Goal: Information Seeking & Learning: Learn about a topic

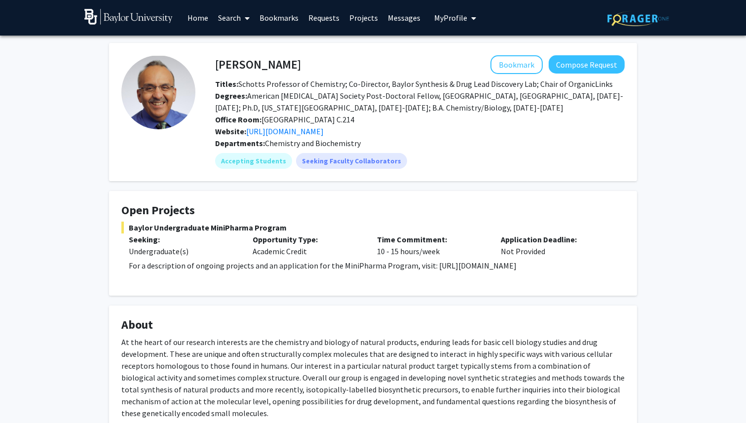
click at [236, 19] on link "Search" at bounding box center [233, 17] width 41 height 35
click at [196, 21] on link "Home" at bounding box center [198, 17] width 31 height 35
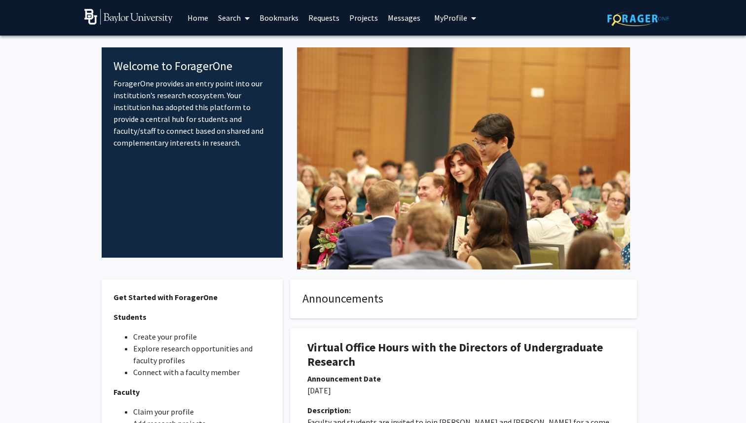
click at [65, 224] on fg-internal-home-page "Welcome to ForagerOne ForagerOne provides an entry point into our institution’s…" at bounding box center [373, 301] width 746 height 530
click at [322, 21] on link "Requests" at bounding box center [323, 17] width 41 height 35
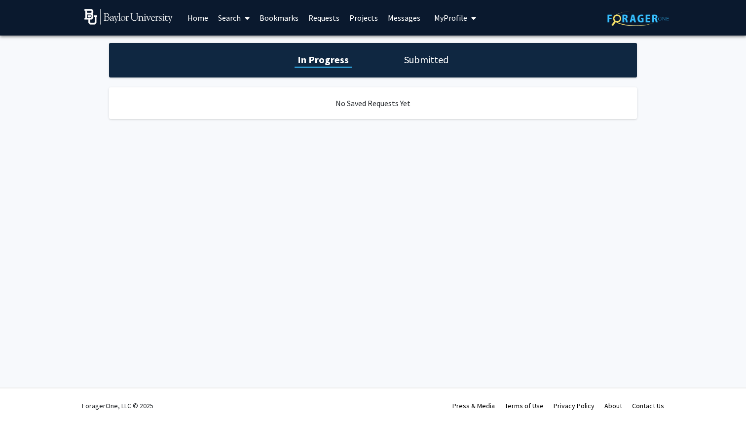
click at [359, 20] on link "Projects" at bounding box center [363, 17] width 38 height 35
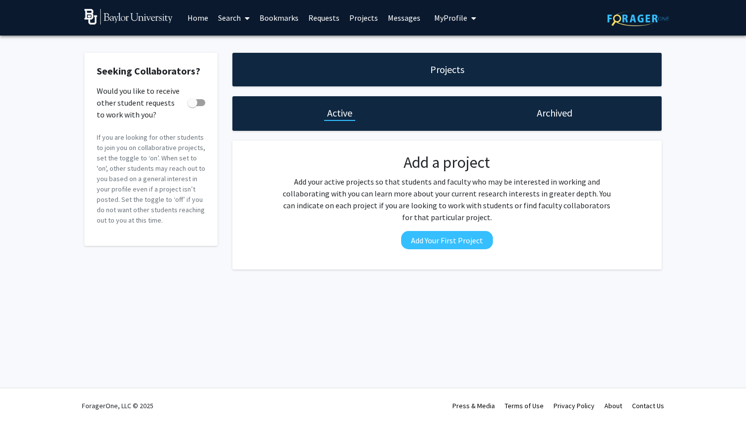
click at [384, 20] on link "Messages" at bounding box center [404, 17] width 42 height 35
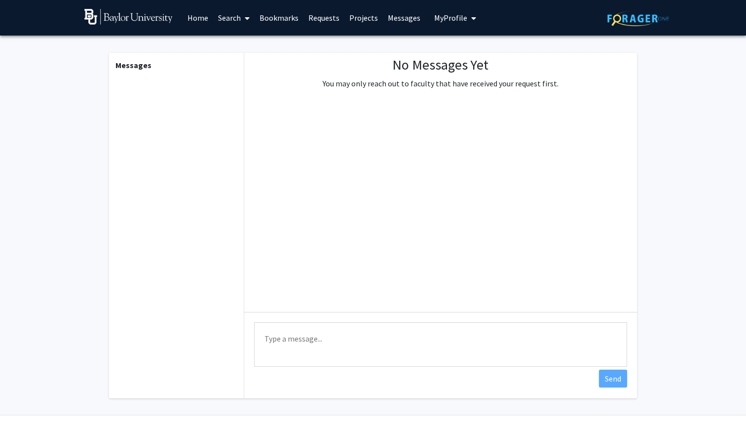
click at [360, 19] on link "Projects" at bounding box center [363, 17] width 38 height 35
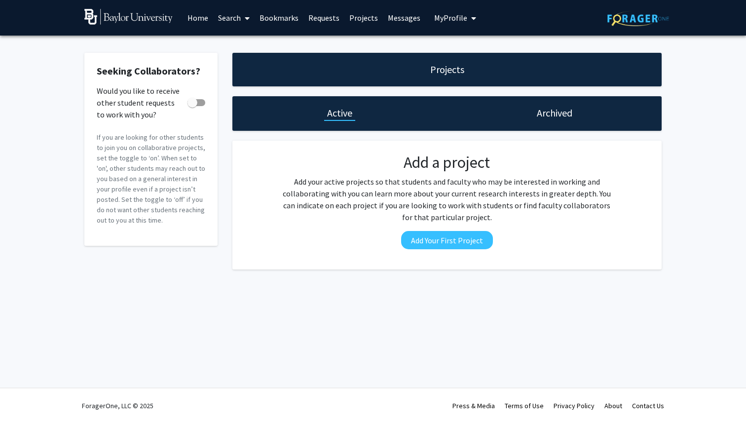
click at [328, 21] on link "Requests" at bounding box center [323, 17] width 41 height 35
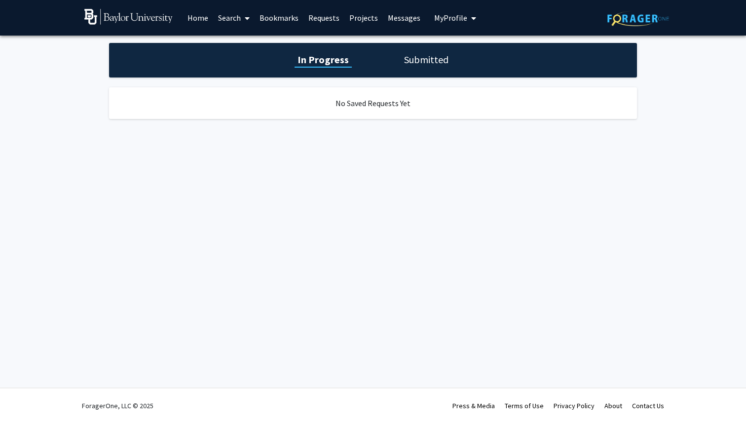
click at [357, 20] on link "Projects" at bounding box center [363, 17] width 38 height 35
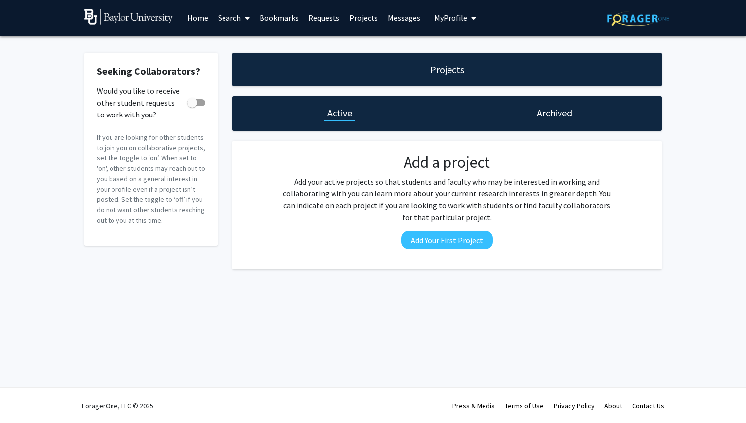
click at [399, 20] on link "Messages" at bounding box center [404, 17] width 42 height 35
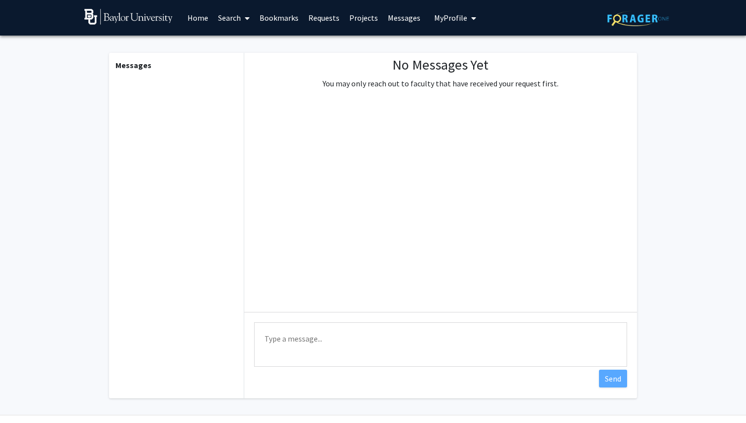
click at [439, 20] on span "My Profile" at bounding box center [450, 18] width 33 height 10
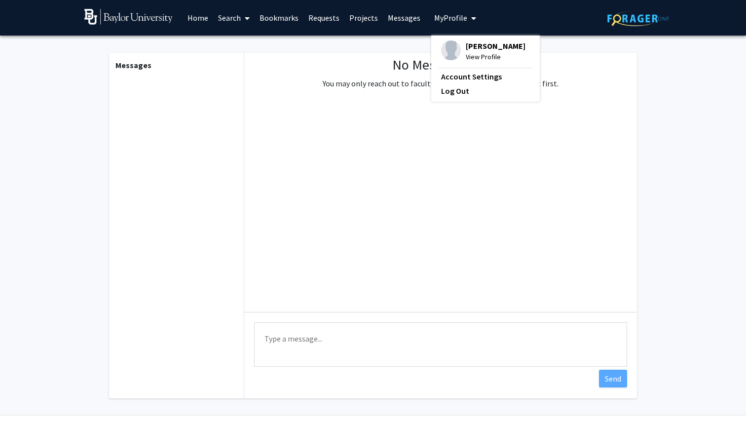
click at [308, 15] on link "Requests" at bounding box center [323, 17] width 41 height 35
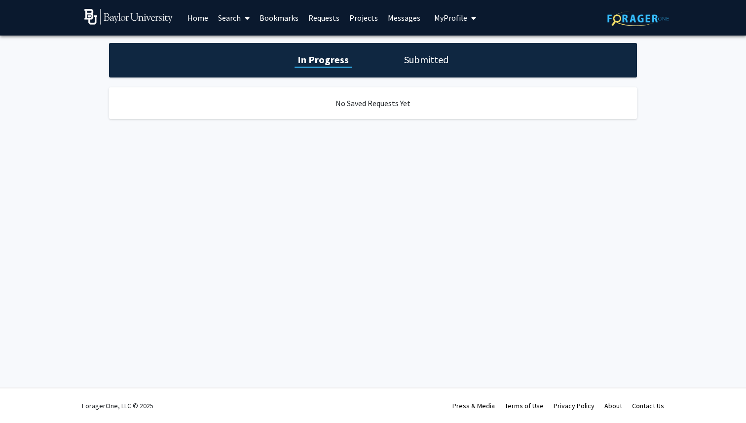
click at [279, 17] on link "Bookmarks" at bounding box center [279, 17] width 49 height 35
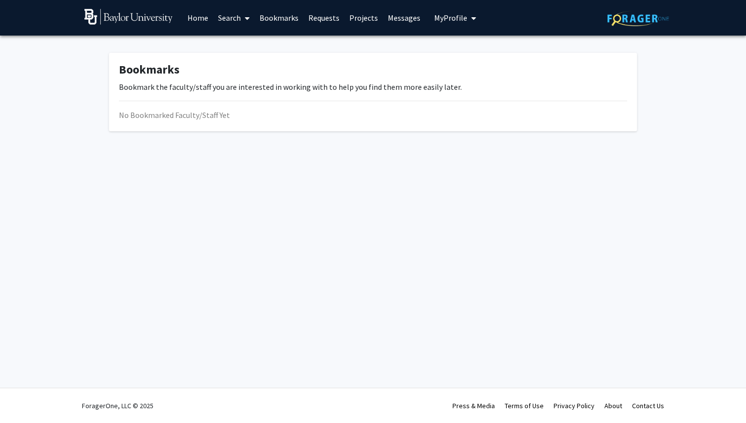
click at [237, 14] on link "Search" at bounding box center [233, 17] width 41 height 35
click at [132, 18] on img at bounding box center [128, 17] width 88 height 16
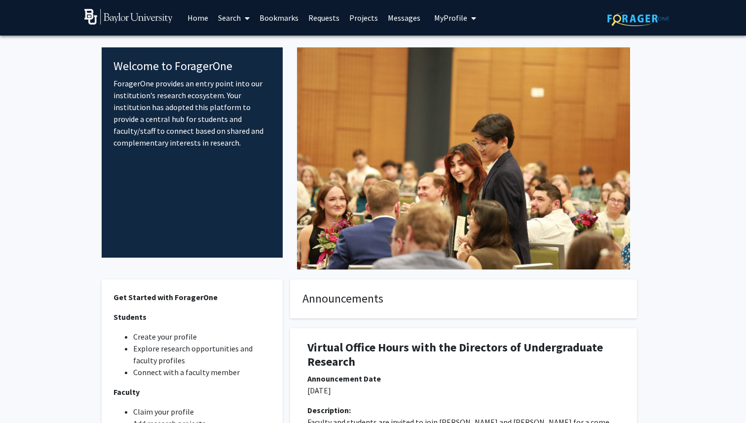
click at [646, 23] on img at bounding box center [638, 18] width 62 height 15
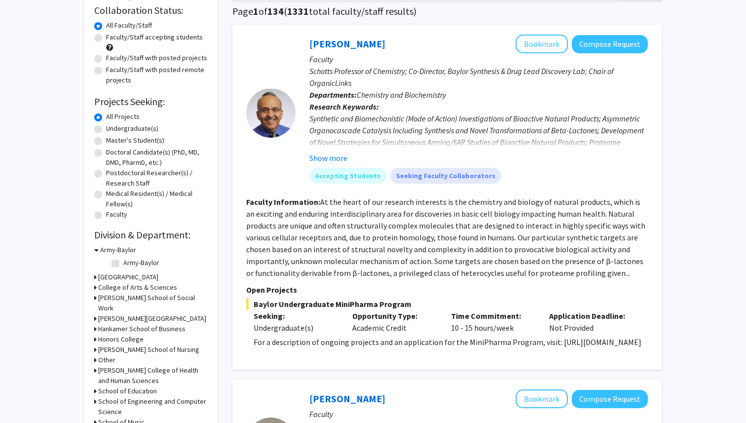
scroll to position [73, 0]
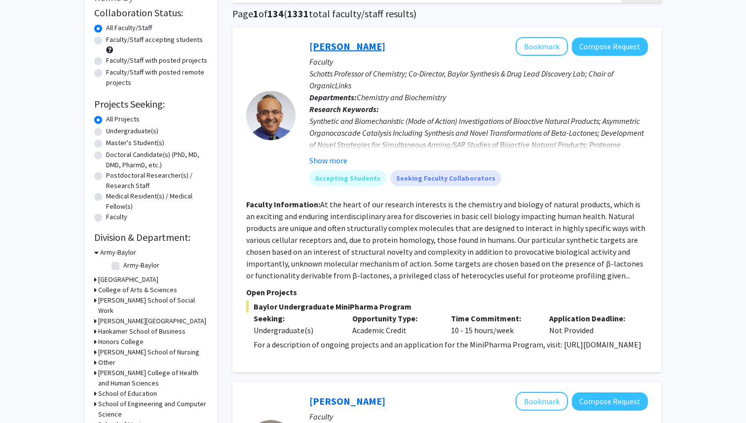
click at [343, 42] on link "[PERSON_NAME]" at bounding box center [347, 46] width 76 height 12
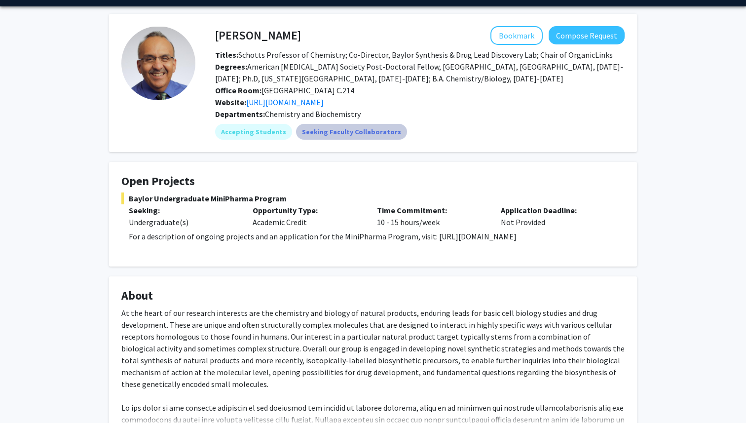
scroll to position [30, 0]
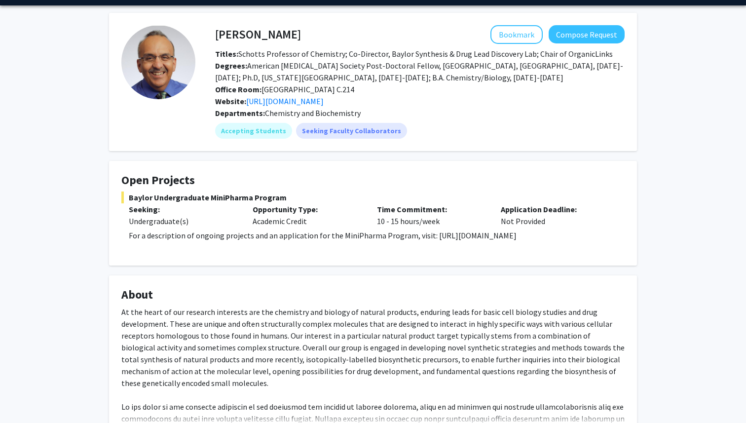
drag, startPoint x: 425, startPoint y: 236, endPoint x: 533, endPoint y: 235, distance: 108.0
click at [533, 235] on p "For a description of ongoing projects and an application for the MiniPharma Pro…" at bounding box center [377, 235] width 496 height 12
click at [584, 240] on p "For a description of ongoing projects and an application for the MiniPharma Pro…" at bounding box center [377, 235] width 496 height 12
drag, startPoint x: 427, startPoint y: 235, endPoint x: 558, endPoint y: 237, distance: 131.7
click at [558, 237] on p "For a description of ongoing projects and an application for the MiniPharma Pro…" at bounding box center [377, 235] width 496 height 12
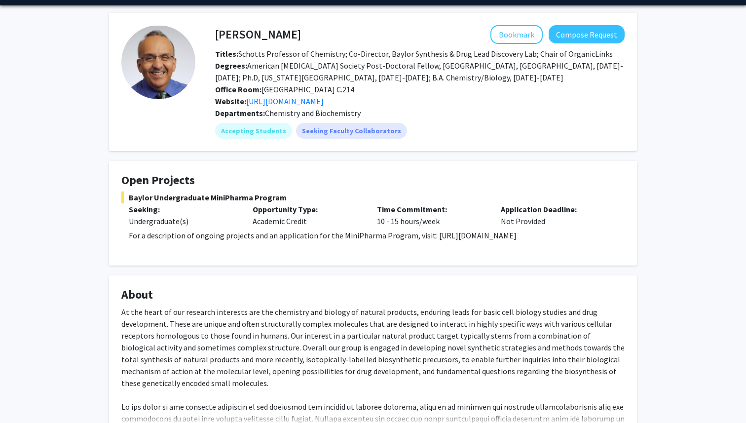
copy p "https://sites.baylor.edu/minipharma/"
click at [558, 237] on p "For a description of ongoing projects and an application for the MiniPharma Pro…" at bounding box center [377, 235] width 496 height 12
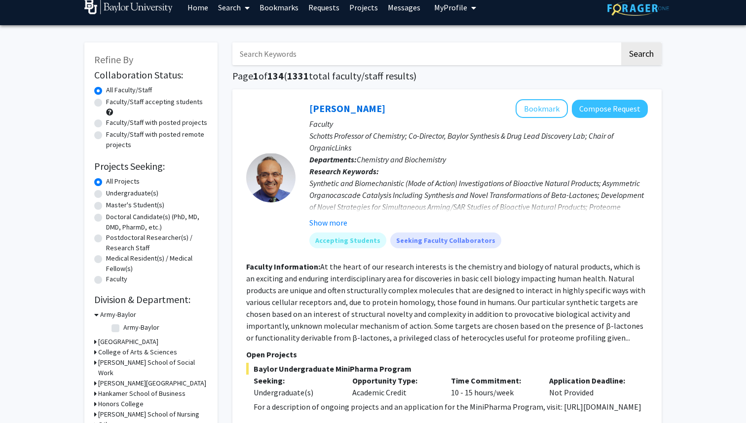
scroll to position [19, 0]
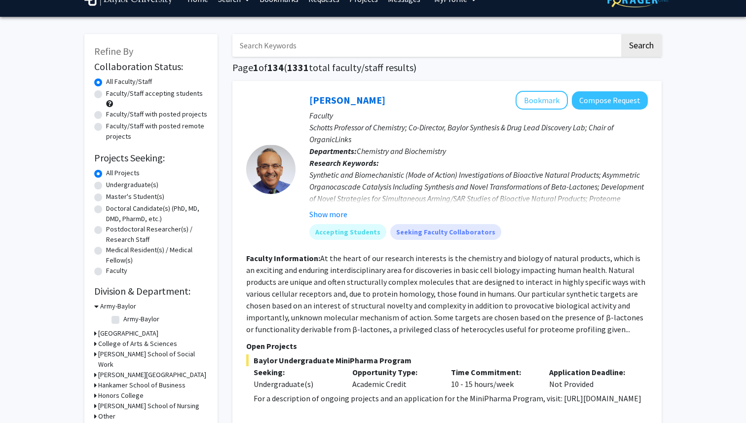
click at [107, 188] on label "Undergraduate(s)" at bounding box center [132, 185] width 52 height 10
click at [107, 186] on input "Undergraduate(s)" at bounding box center [109, 183] width 6 height 6
radio input "true"
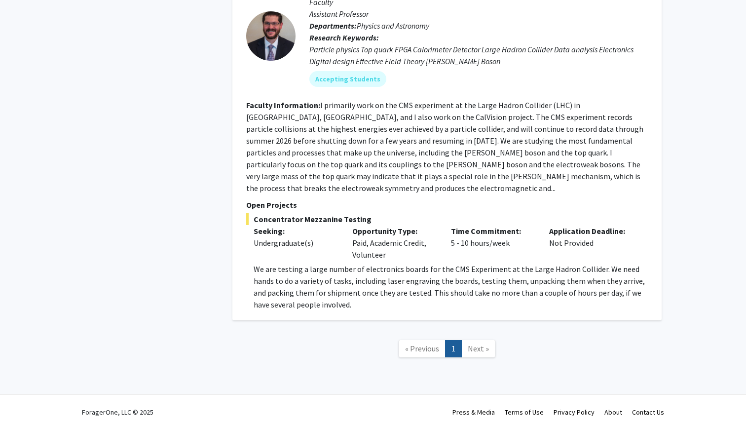
scroll to position [797, 0]
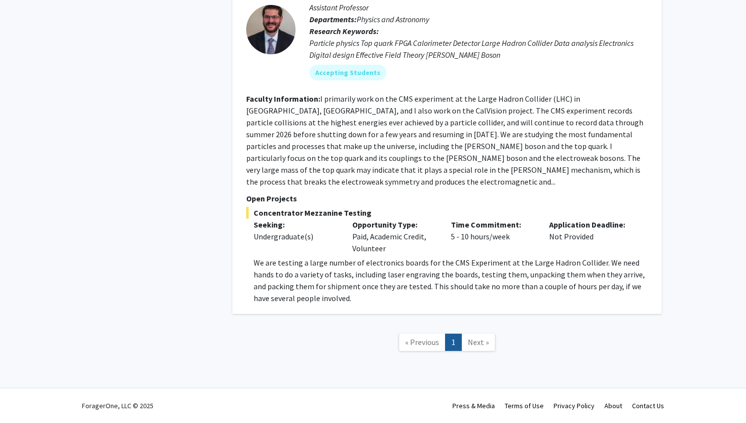
click at [466, 339] on link "Next »" at bounding box center [478, 341] width 34 height 17
click at [474, 346] on link "Next »" at bounding box center [478, 341] width 34 height 17
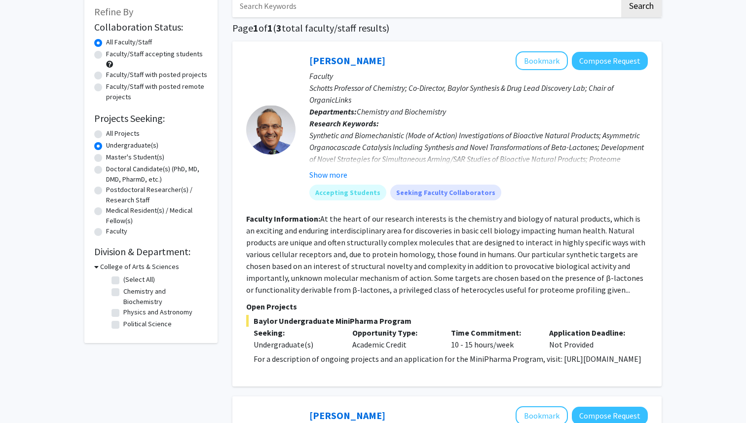
scroll to position [62, 0]
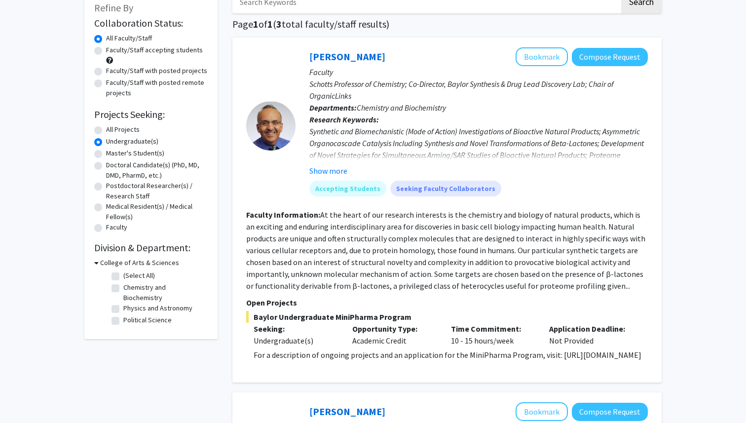
click at [123, 290] on label "Chemistry and Biochemistry" at bounding box center [164, 292] width 82 height 21
click at [123, 289] on input "Chemistry and Biochemistry" at bounding box center [126, 285] width 6 height 6
checkbox input "true"
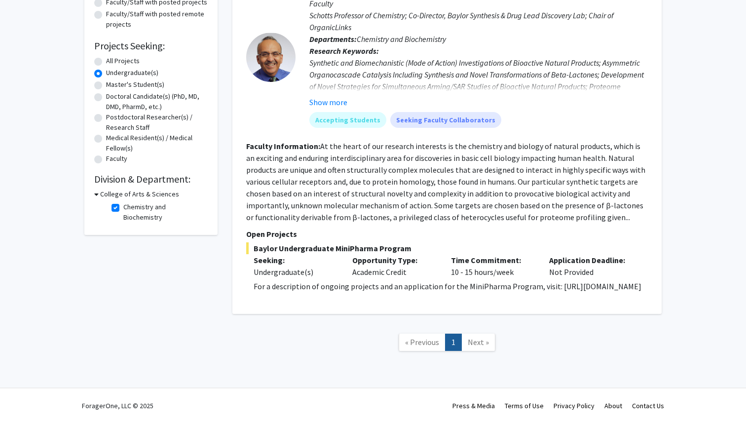
scroll to position [143, 0]
click at [480, 348] on link "Next »" at bounding box center [478, 341] width 34 height 17
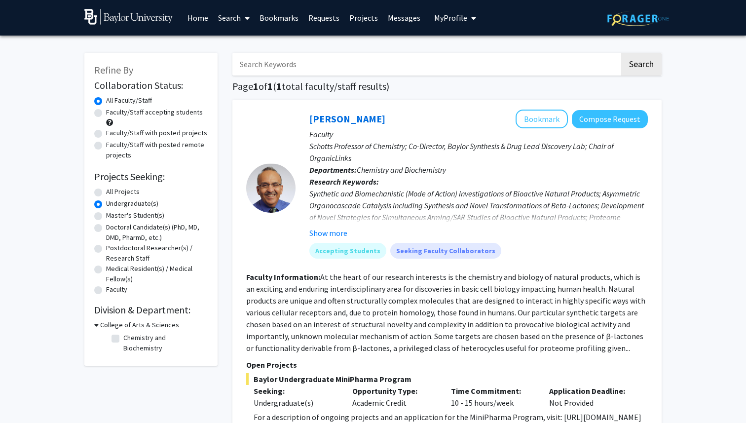
checkbox input "false"
radio input "true"
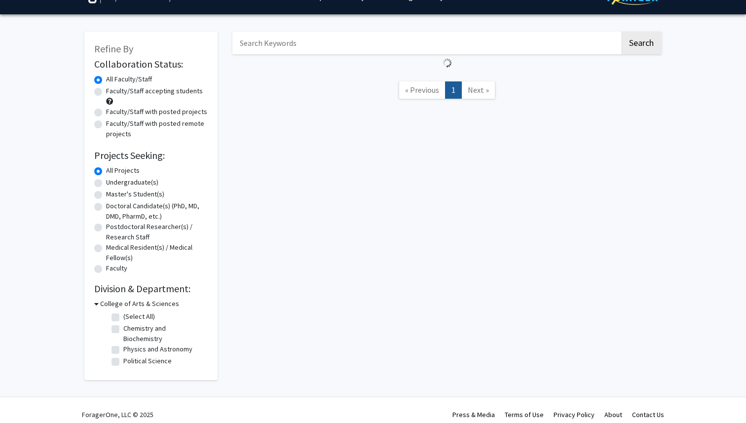
scroll to position [62, 0]
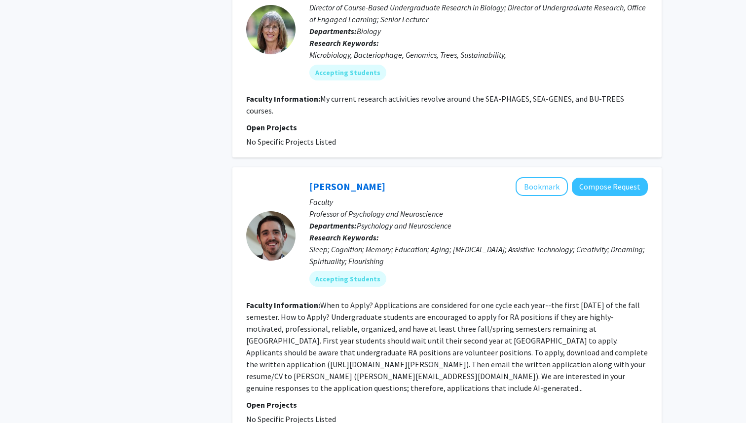
scroll to position [2598, 0]
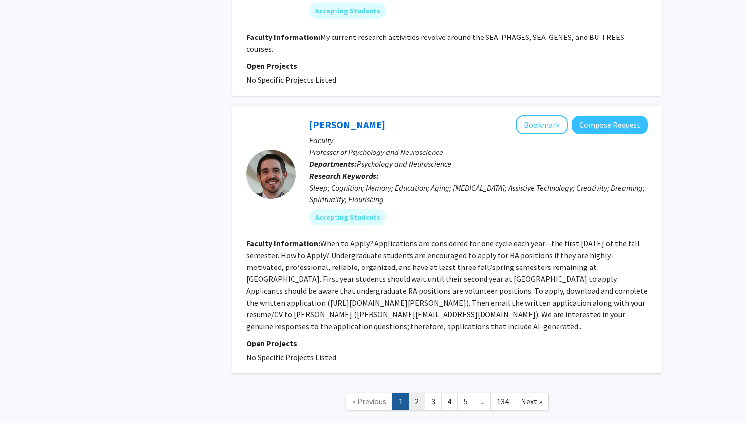
click at [413, 393] on link "2" at bounding box center [416, 401] width 17 height 17
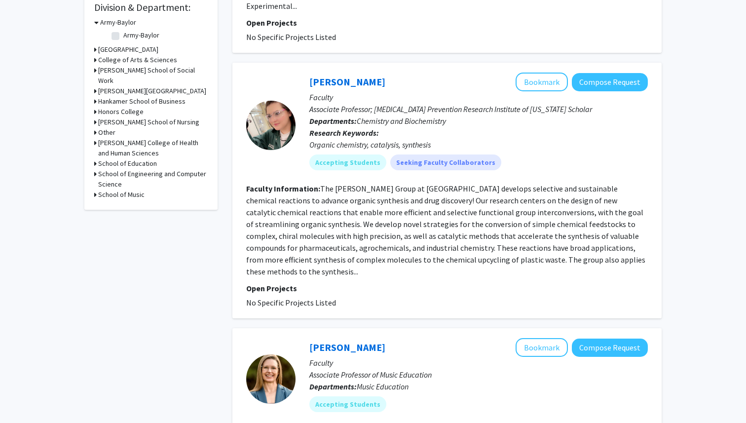
scroll to position [283, 0]
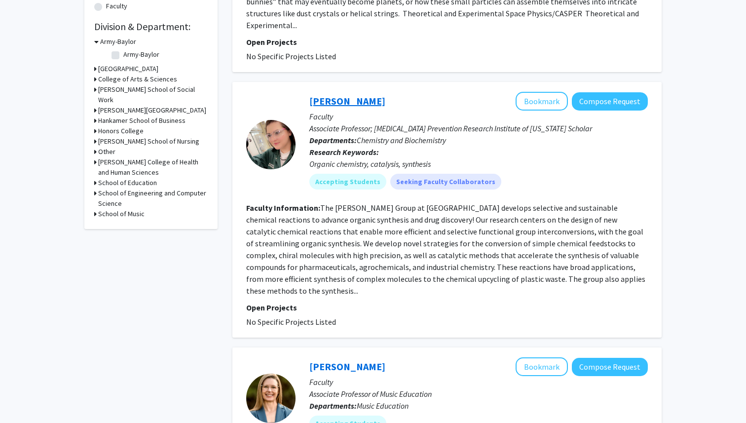
click at [321, 95] on link "[PERSON_NAME]" at bounding box center [347, 101] width 76 height 12
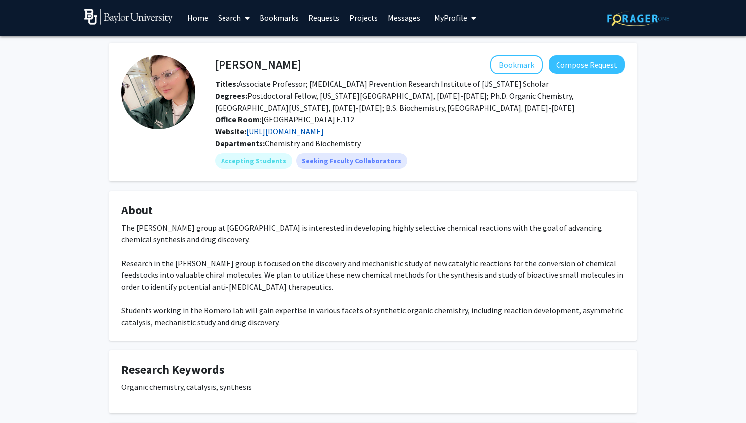
click at [277, 129] on link "[URL][DOMAIN_NAME]" at bounding box center [284, 131] width 77 height 10
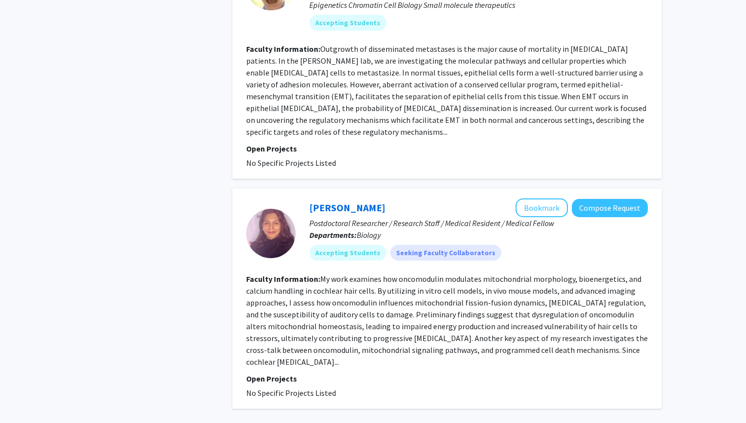
scroll to position [2240, 0]
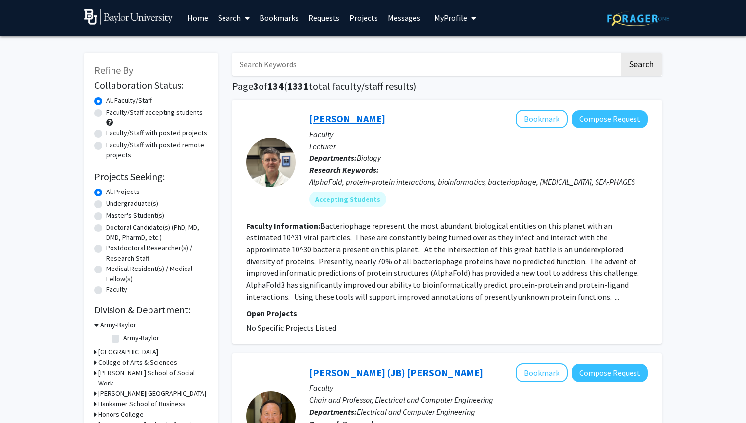
click at [322, 118] on link "[PERSON_NAME]" at bounding box center [347, 118] width 76 height 12
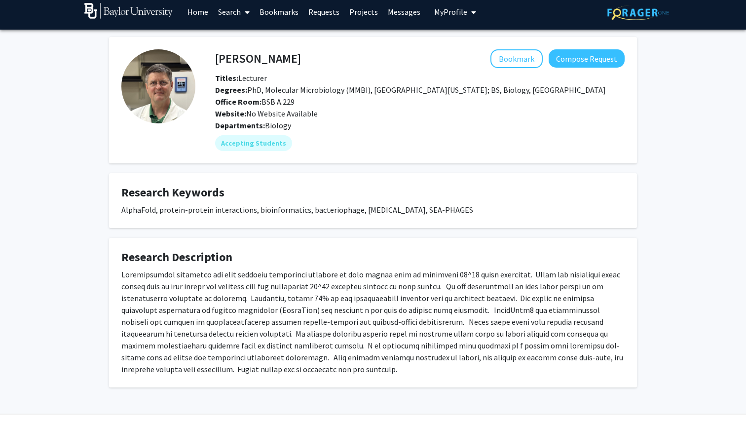
scroll to position [5, 0]
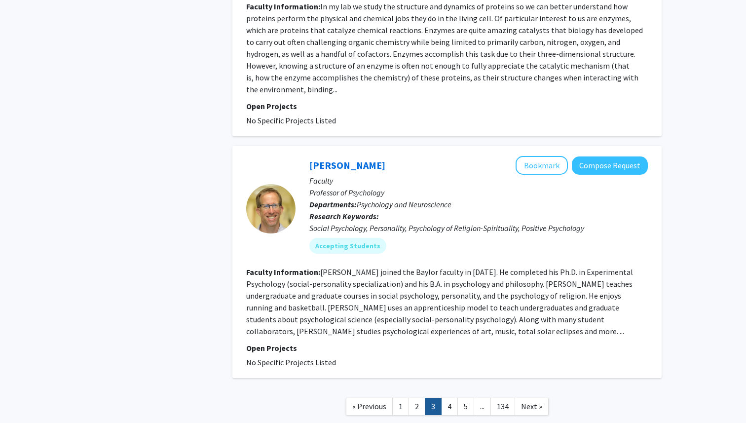
scroll to position [2424, 0]
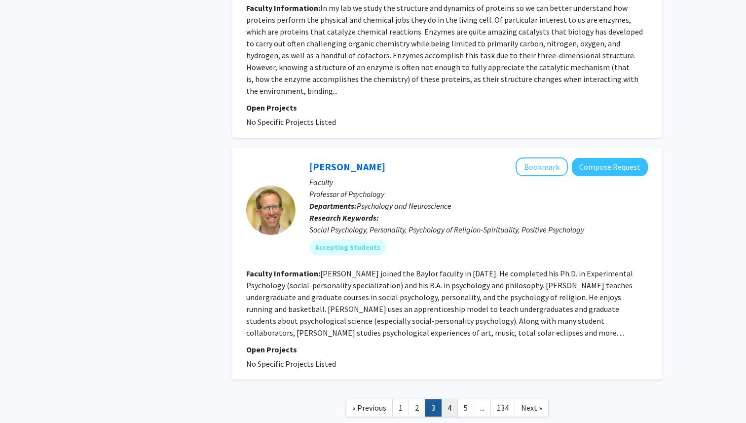
click at [448, 399] on link "4" at bounding box center [449, 407] width 17 height 17
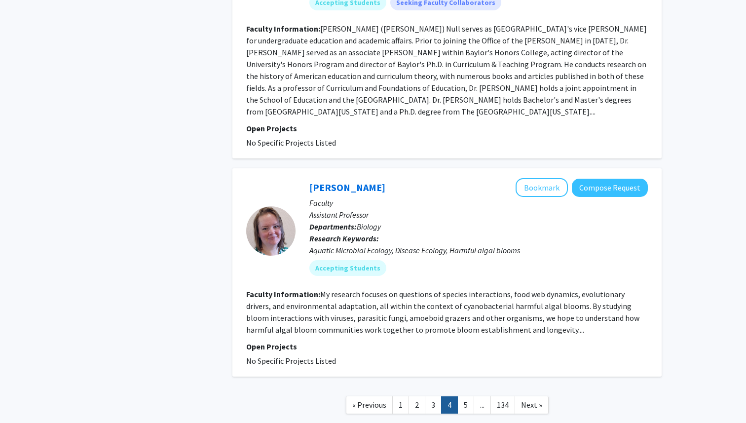
scroll to position [2356, 0]
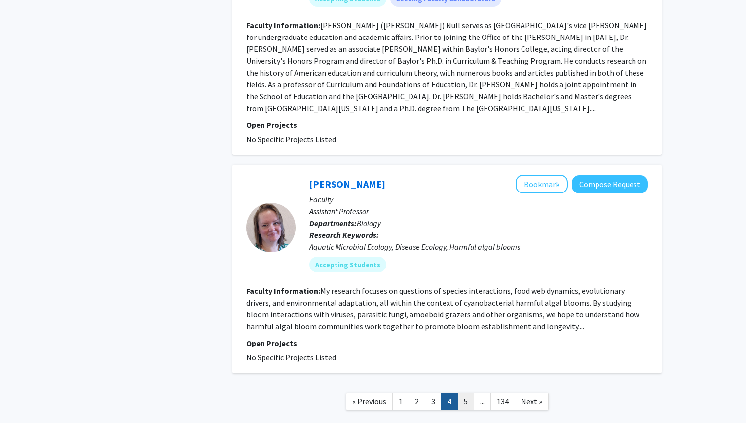
click at [464, 393] on link "5" at bounding box center [465, 401] width 17 height 17
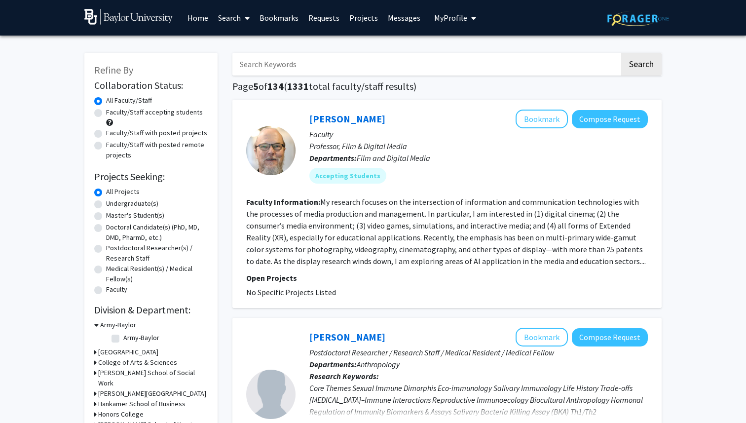
click at [429, 62] on input "Search Keywords" at bounding box center [425, 64] width 387 height 23
type input "genetics"
click at [621, 53] on button "Search" at bounding box center [641, 64] width 40 height 23
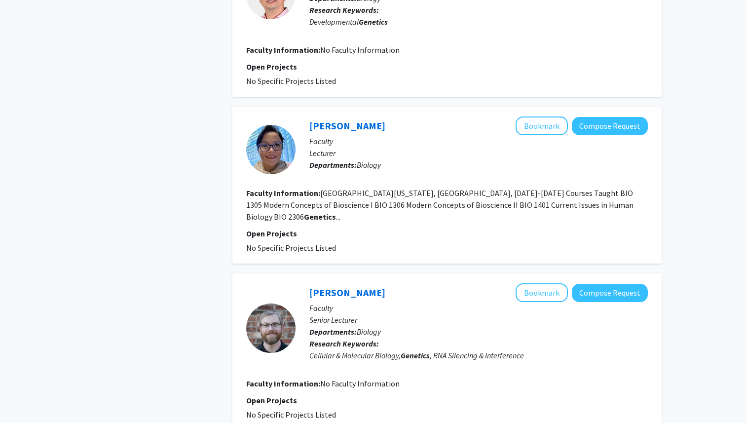
scroll to position [1727, 0]
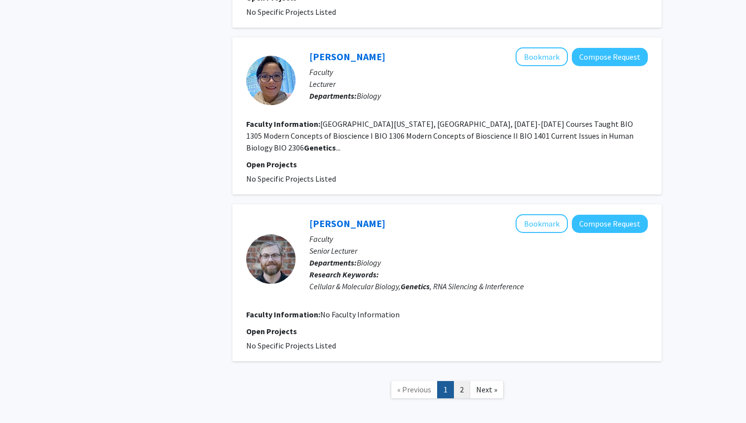
click at [462, 381] on link "2" at bounding box center [461, 389] width 17 height 17
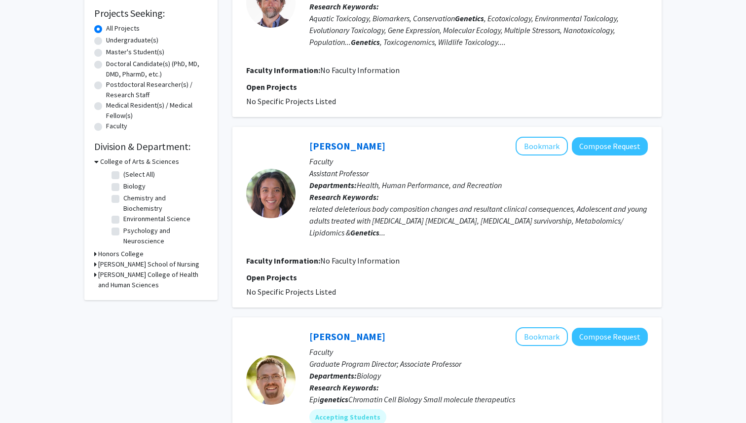
scroll to position [339, 0]
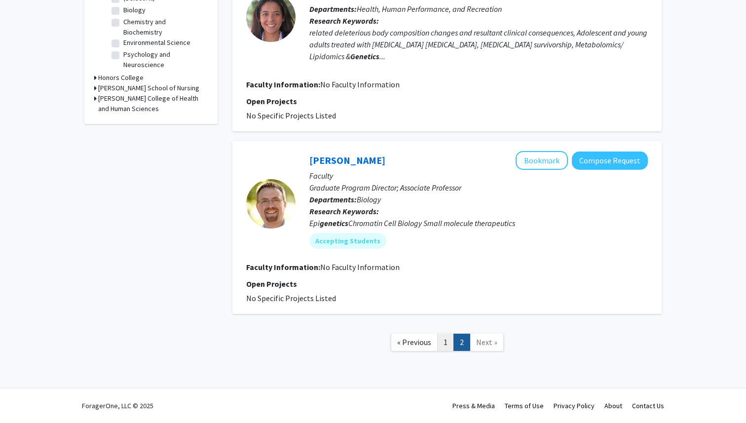
click at [442, 339] on link "1" at bounding box center [445, 341] width 17 height 17
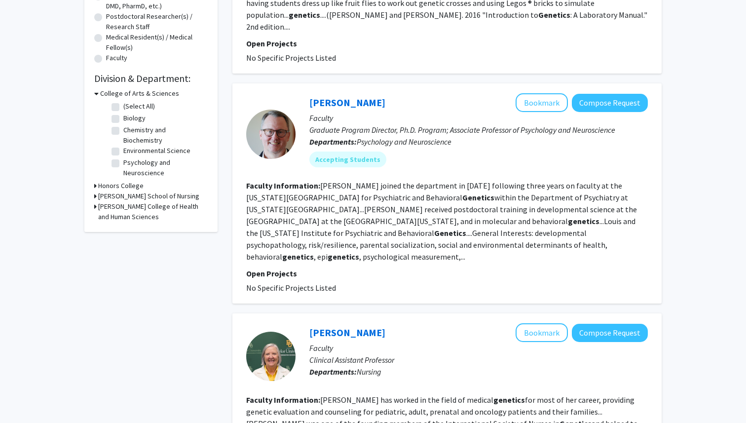
scroll to position [224, 0]
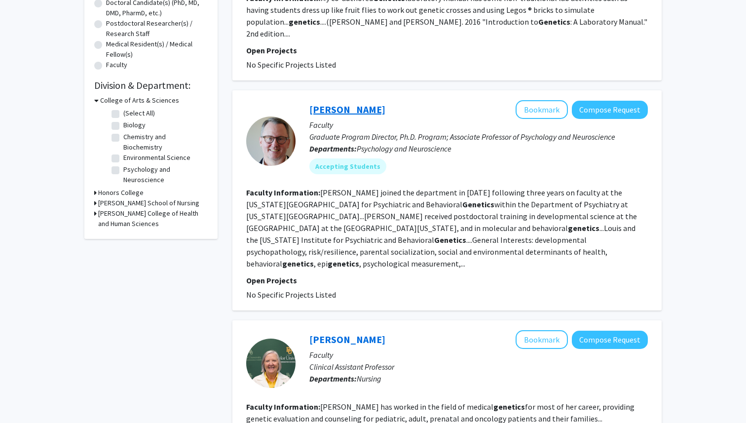
click at [351, 103] on link "[PERSON_NAME]" at bounding box center [347, 109] width 76 height 12
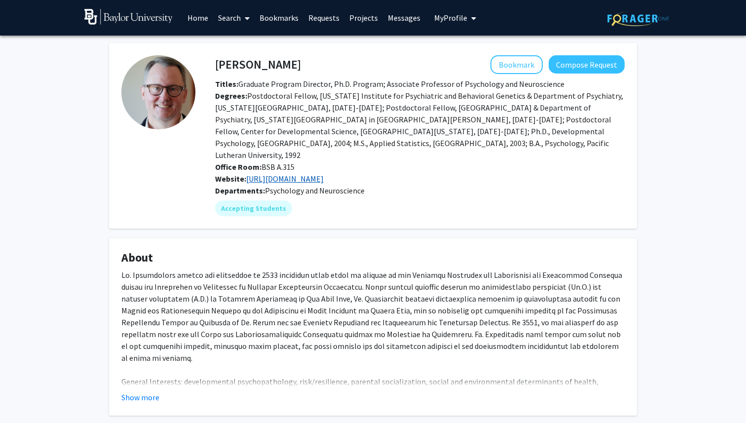
click at [324, 174] on link "[URL][DOMAIN_NAME]" at bounding box center [284, 179] width 77 height 10
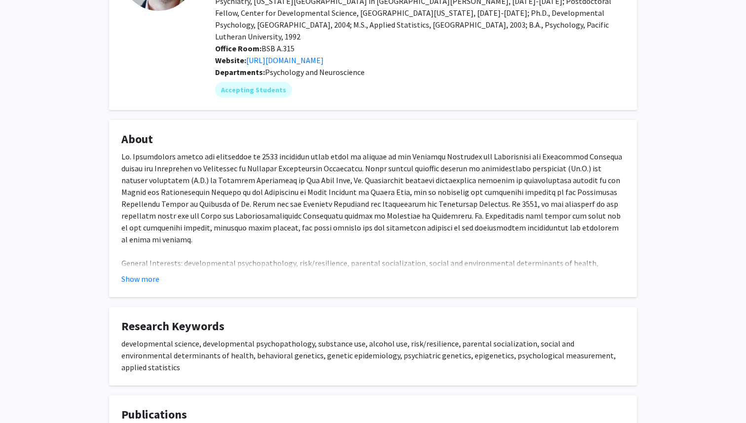
scroll to position [119, 0]
click at [129, 272] on button "Show more" at bounding box center [140, 278] width 38 height 12
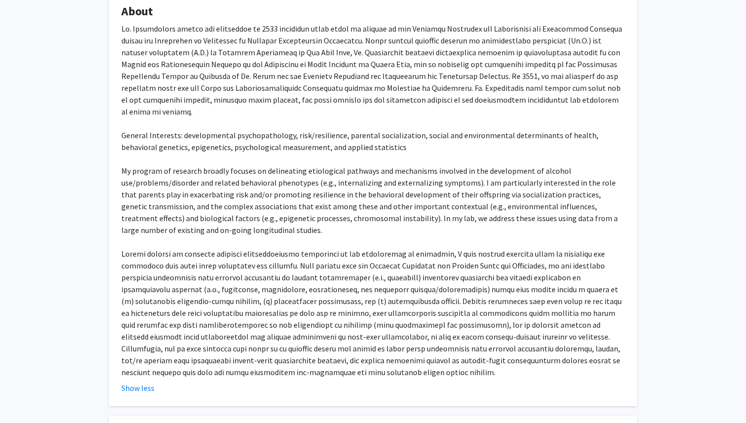
scroll to position [0, 0]
